Goal: Task Accomplishment & Management: Use online tool/utility

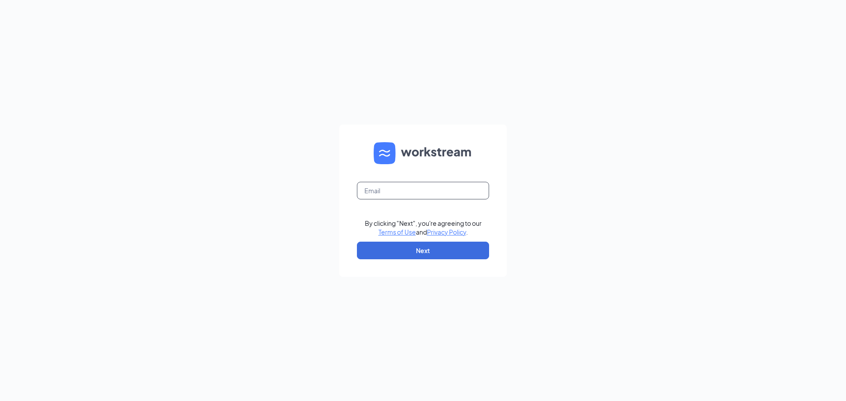
click at [424, 185] on input "text" at bounding box center [423, 191] width 132 height 18
type input "kate@culvers.biz"
click at [437, 249] on button "Next" at bounding box center [423, 251] width 132 height 18
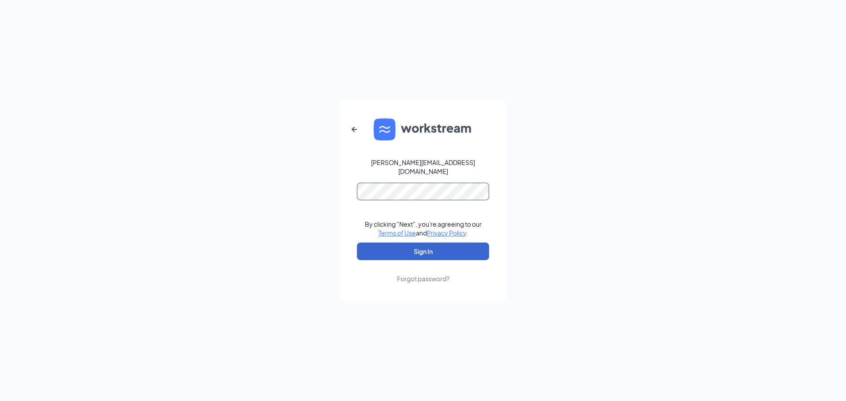
click at [357, 243] on button "Sign In" at bounding box center [423, 252] width 132 height 18
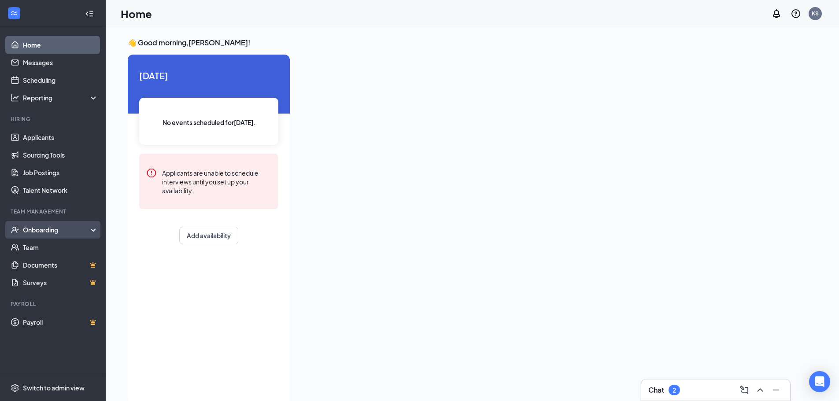
click at [40, 232] on div "Onboarding" at bounding box center [57, 230] width 68 height 9
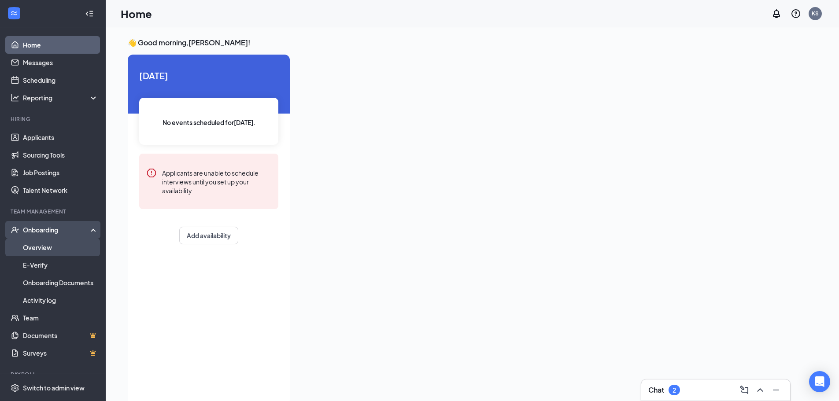
click at [40, 249] on link "Overview" at bounding box center [60, 248] width 75 height 18
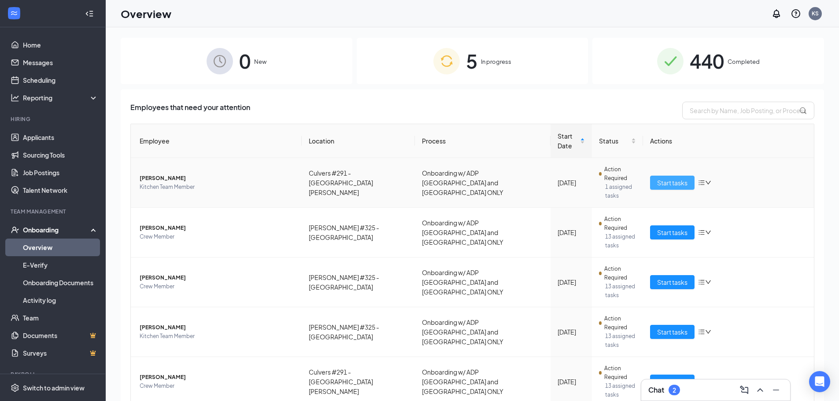
click at [663, 178] on span "Start tasks" at bounding box center [672, 183] width 30 height 10
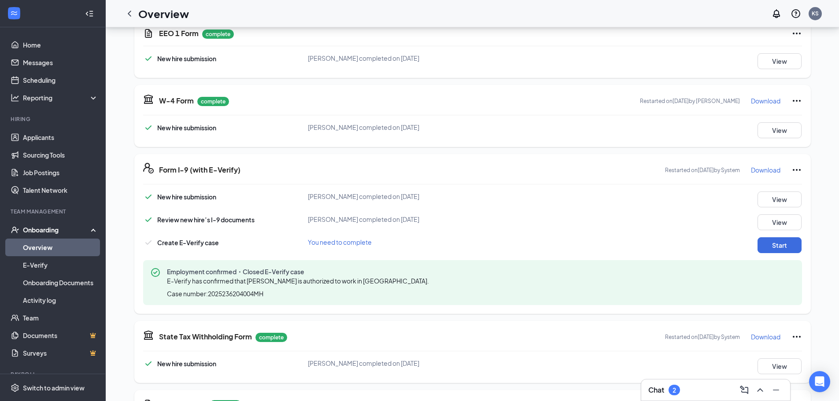
scroll to position [837, 0]
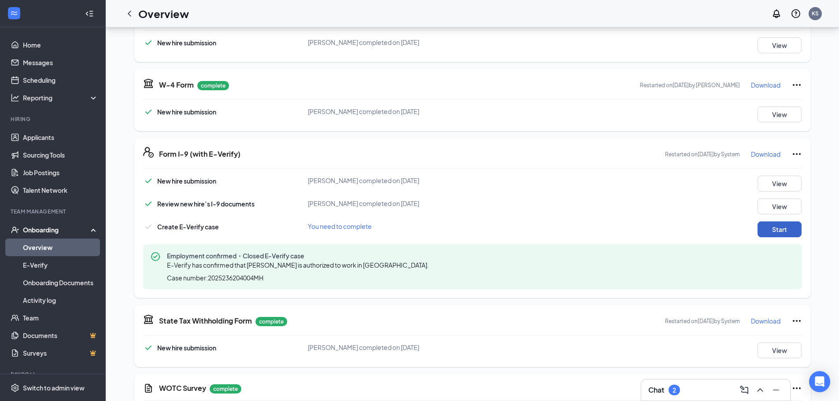
click at [781, 222] on button "Start" at bounding box center [780, 230] width 44 height 16
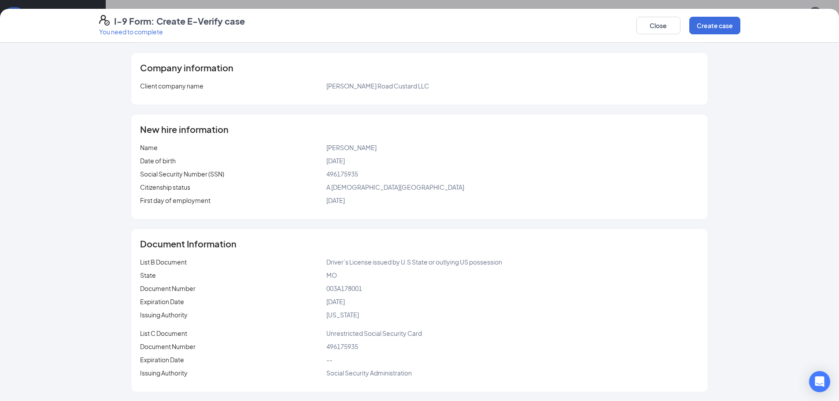
scroll to position [925, 0]
click at [723, 20] on button "Create case" at bounding box center [715, 26] width 51 height 18
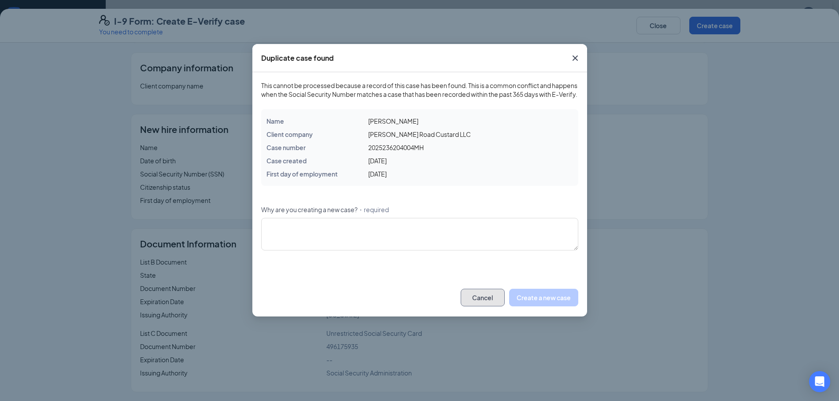
click at [488, 304] on button "Cancel" at bounding box center [483, 298] width 44 height 18
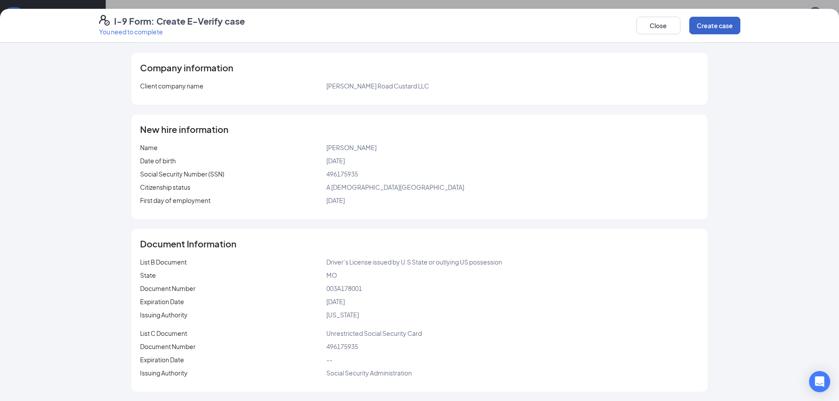
scroll to position [352, 0]
click at [668, 27] on button "Close" at bounding box center [659, 26] width 44 height 18
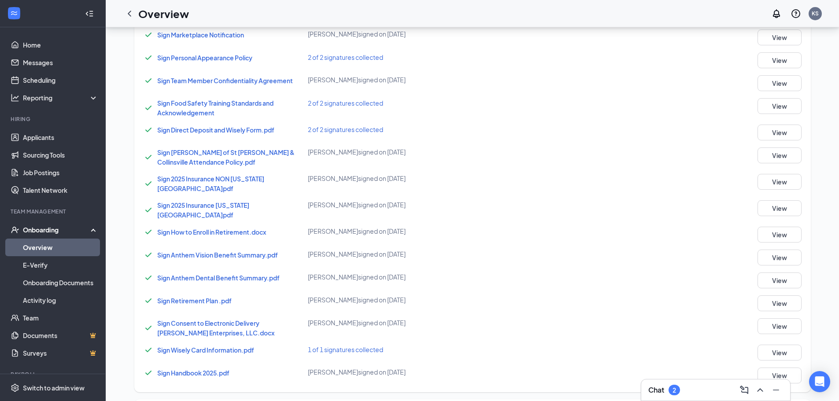
scroll to position [859, 0]
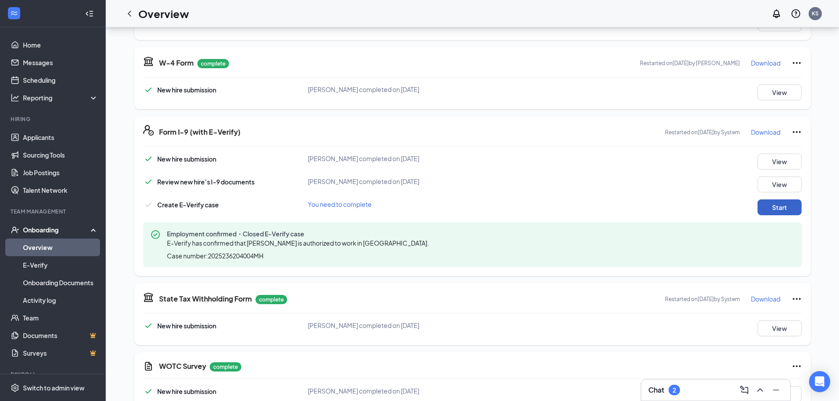
click at [760, 200] on button "Start" at bounding box center [780, 208] width 44 height 16
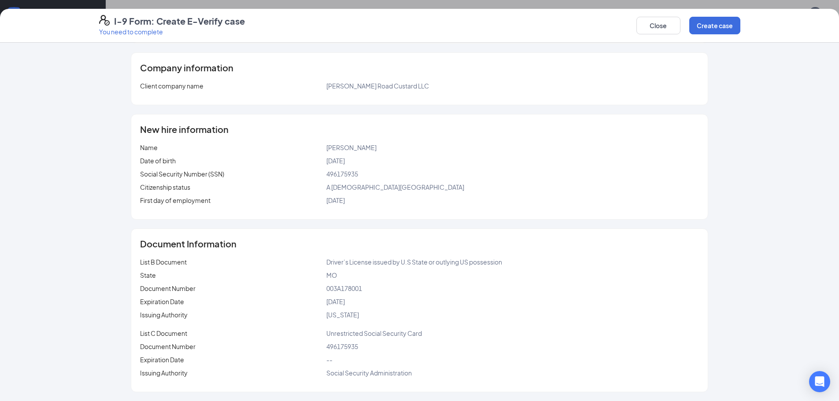
scroll to position [947, 0]
click at [727, 31] on button "Create case" at bounding box center [715, 26] width 51 height 18
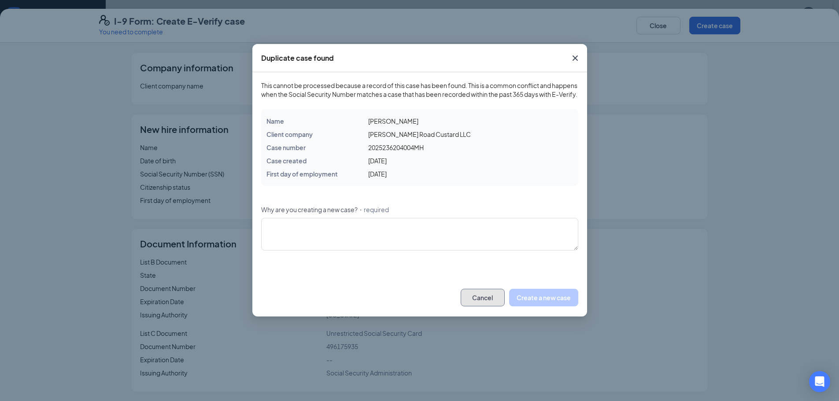
click at [483, 307] on button "Cancel" at bounding box center [483, 298] width 44 height 18
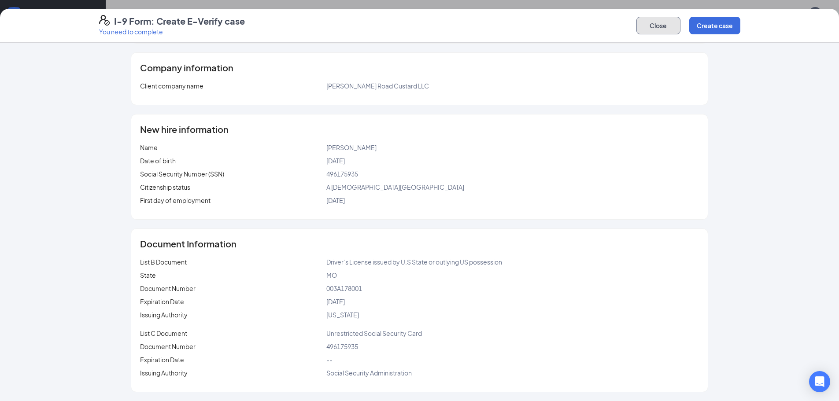
click at [657, 25] on button "Close" at bounding box center [659, 26] width 44 height 18
